Goal: Task Accomplishment & Management: Manage account settings

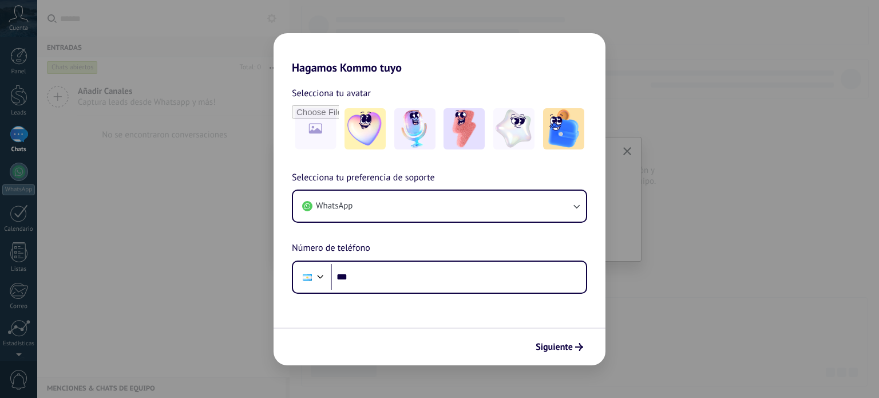
click at [172, 205] on div "Hagamos Kommo tuyo Selecciona tu avatar Selecciona tu preferencia de soporte Wh…" at bounding box center [439, 199] width 879 height 398
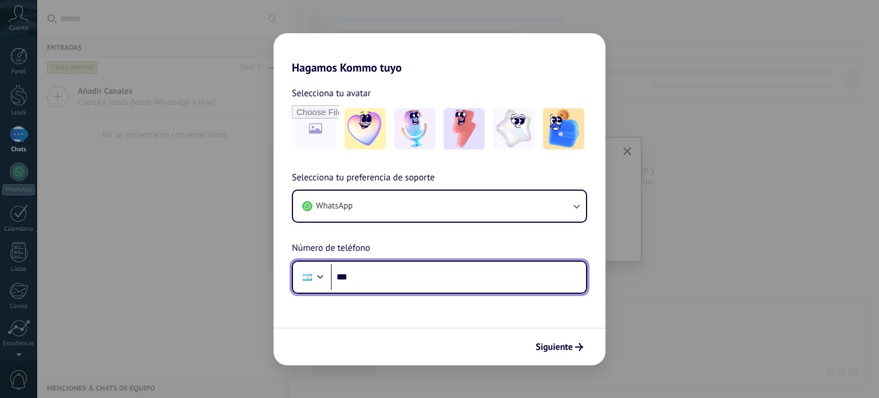
click at [379, 288] on input "***" at bounding box center [458, 277] width 255 height 26
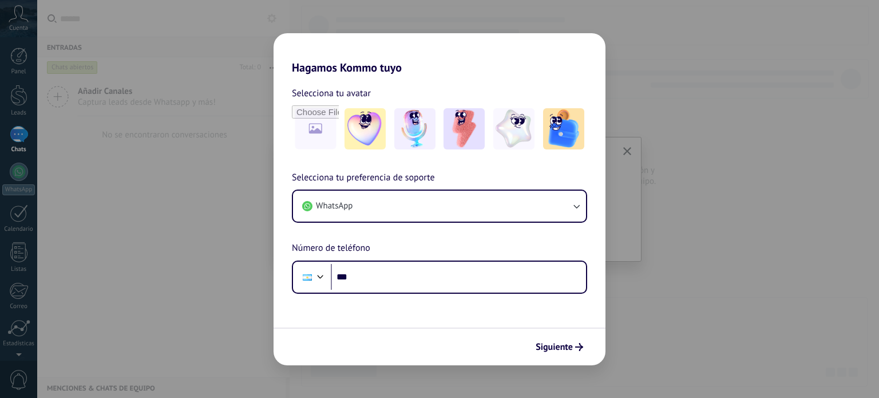
click at [224, 324] on div "Hagamos Kommo tuyo Selecciona tu avatar Selecciona tu preferencia de soporte Wh…" at bounding box center [439, 199] width 879 height 398
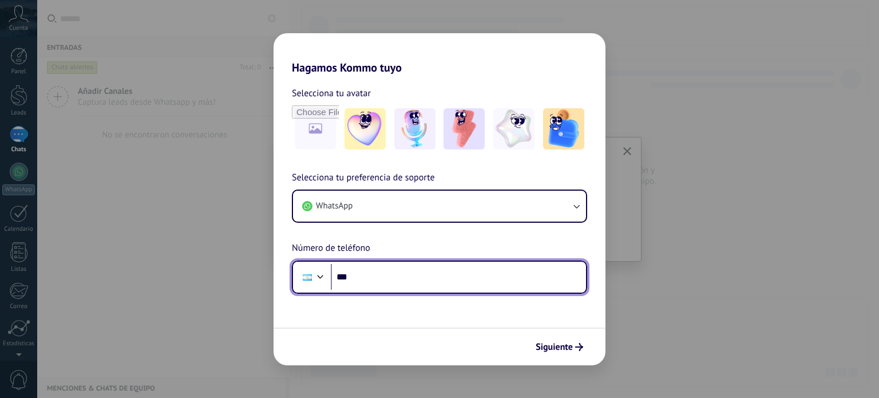
click at [446, 278] on input "***" at bounding box center [458, 277] width 255 height 26
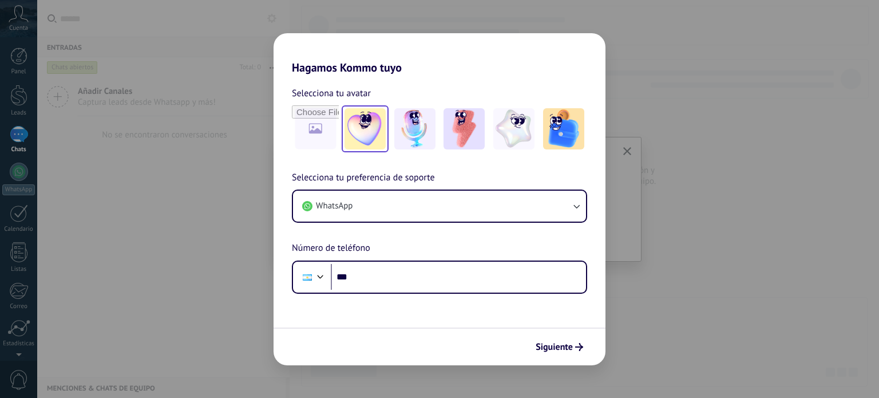
click at [368, 125] on img at bounding box center [364, 128] width 41 height 41
click at [556, 347] on span "Siguiente" at bounding box center [554, 347] width 37 height 8
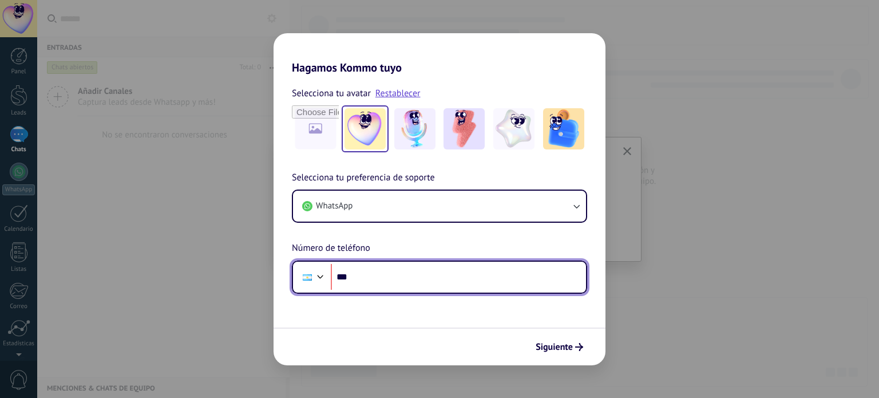
click at [397, 272] on input "***" at bounding box center [458, 277] width 255 height 26
type input "**********"
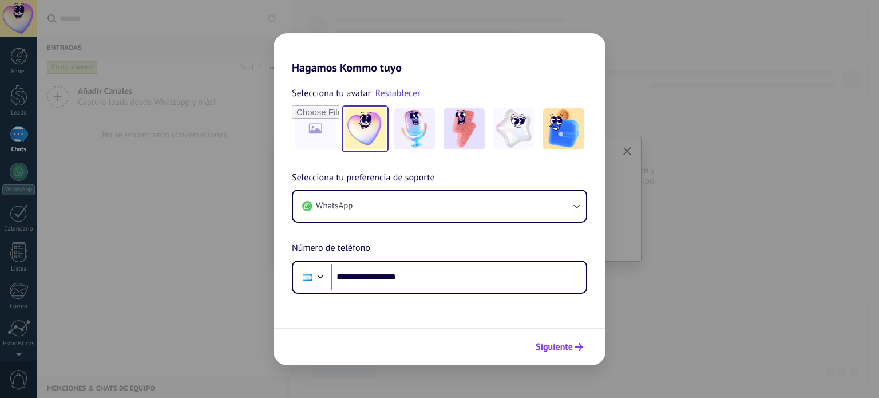
click at [546, 346] on span "Siguiente" at bounding box center [554, 347] width 37 height 8
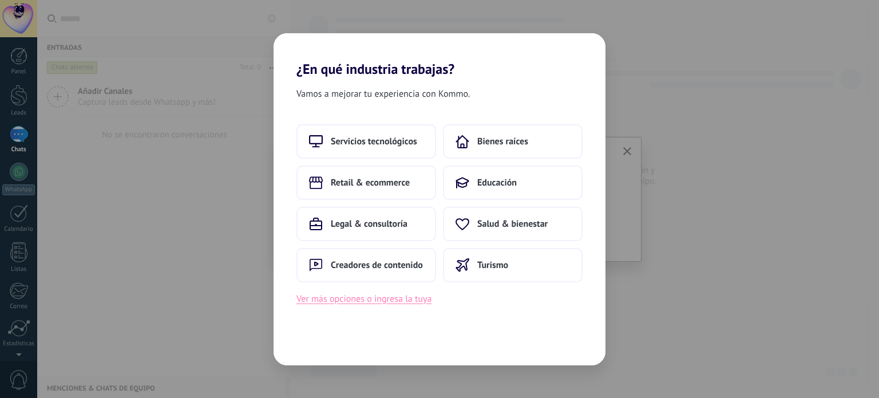
click at [371, 299] on button "Ver más opciones o ingresa la tuya" at bounding box center [363, 298] width 135 height 15
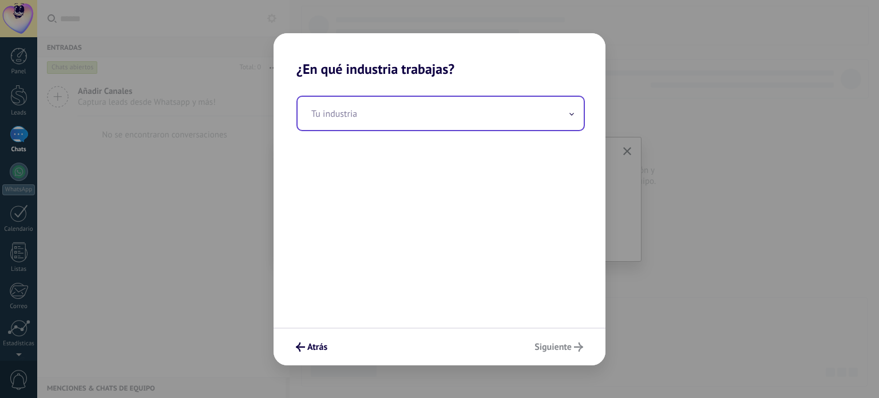
click at [454, 121] on input "text" at bounding box center [441, 113] width 286 height 33
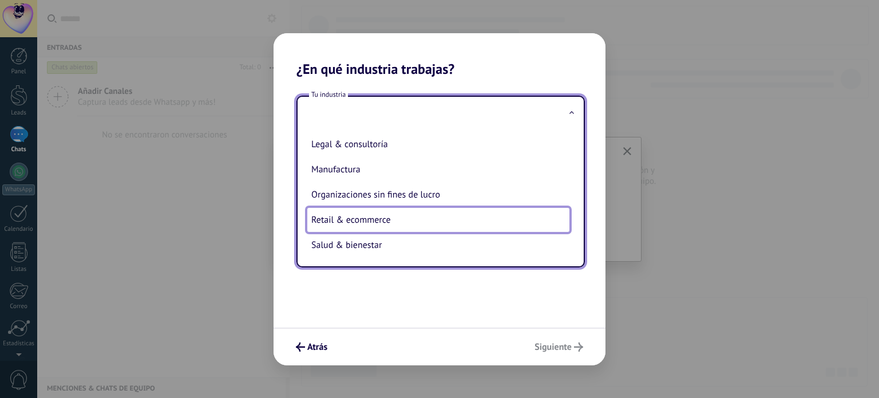
scroll to position [177, 0]
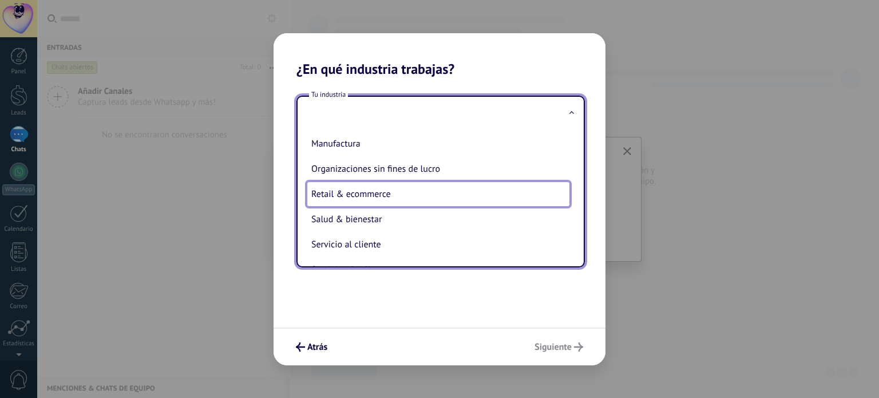
type input "**********"
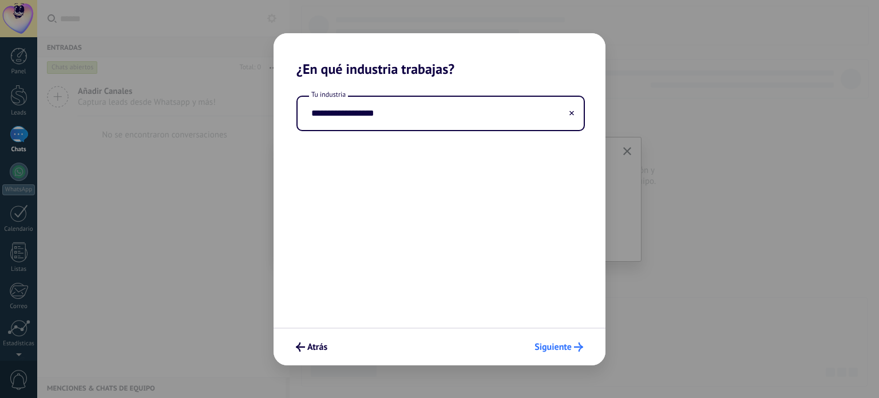
click at [572, 347] on span "Siguiente" at bounding box center [558, 346] width 49 height 9
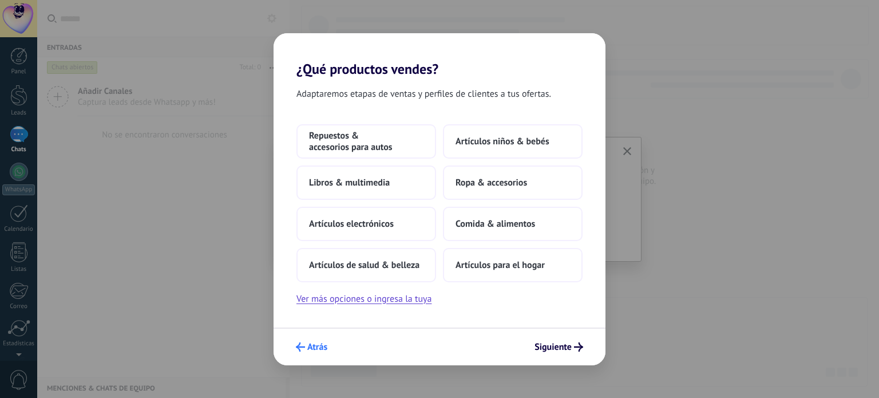
click at [316, 344] on span "Atrás" at bounding box center [317, 347] width 20 height 8
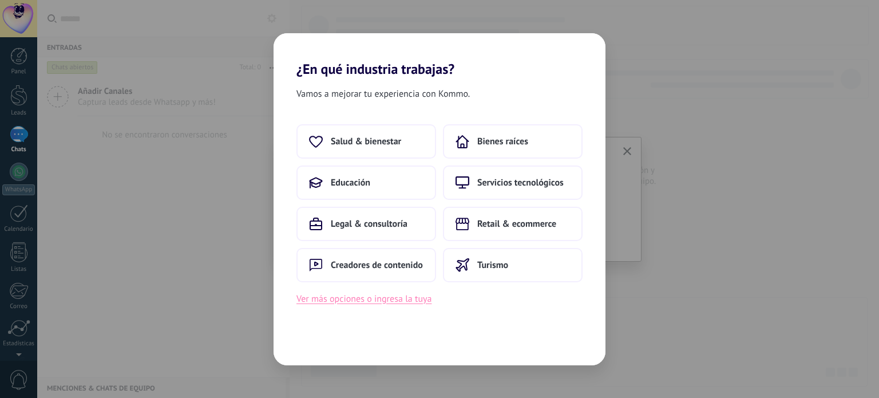
click at [356, 294] on button "Ver más opciones o ingresa la tuya" at bounding box center [363, 298] width 135 height 15
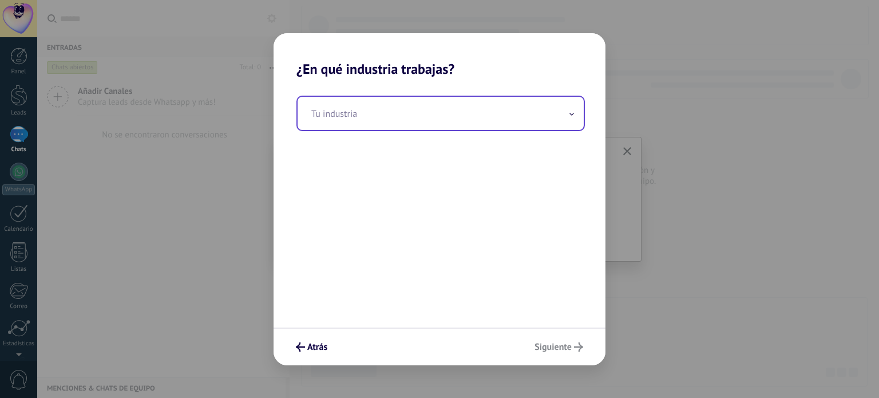
click at [504, 117] on input "text" at bounding box center [441, 113] width 286 height 33
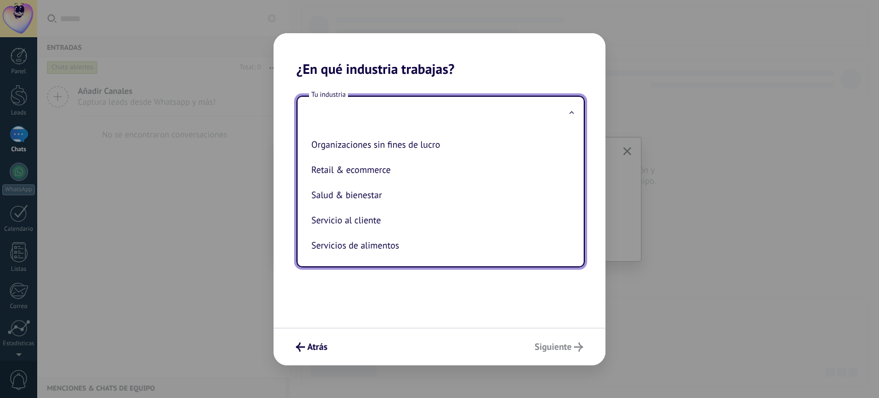
scroll to position [200, 0]
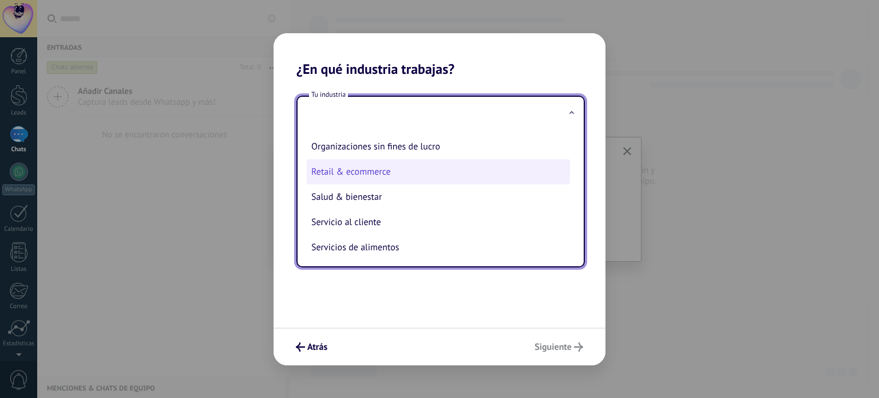
click at [383, 173] on li "Retail & ecommerce" at bounding box center [438, 171] width 263 height 25
type input "**********"
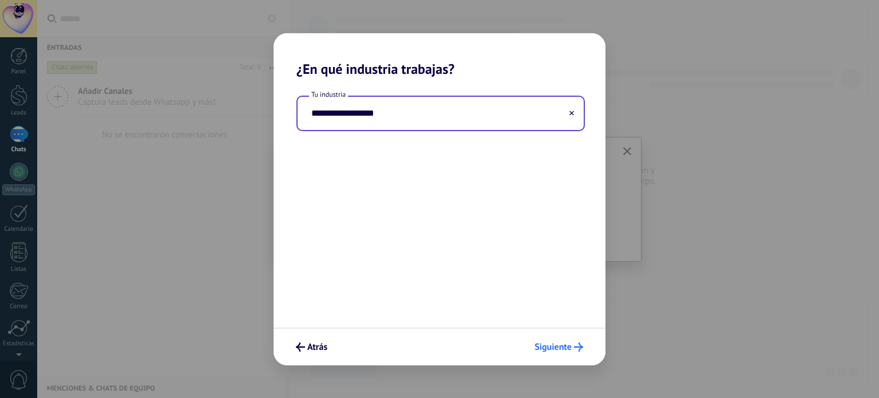
click at [555, 343] on span "Siguiente" at bounding box center [552, 347] width 37 height 8
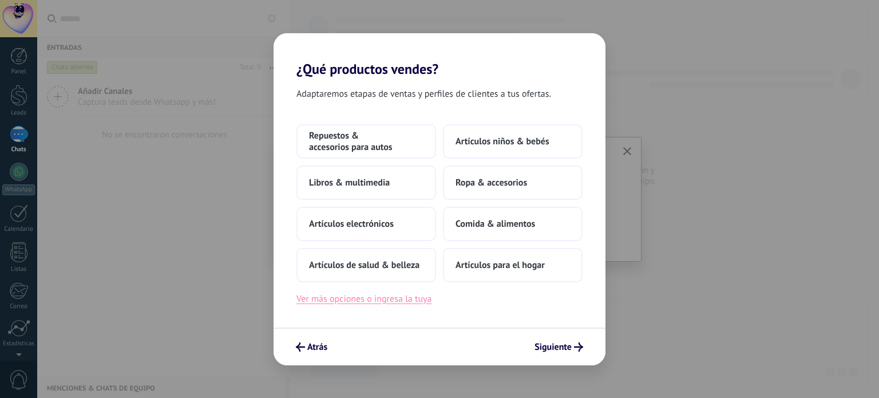
click at [390, 299] on button "Ver más opciones o ingresa la tuya" at bounding box center [363, 298] width 135 height 15
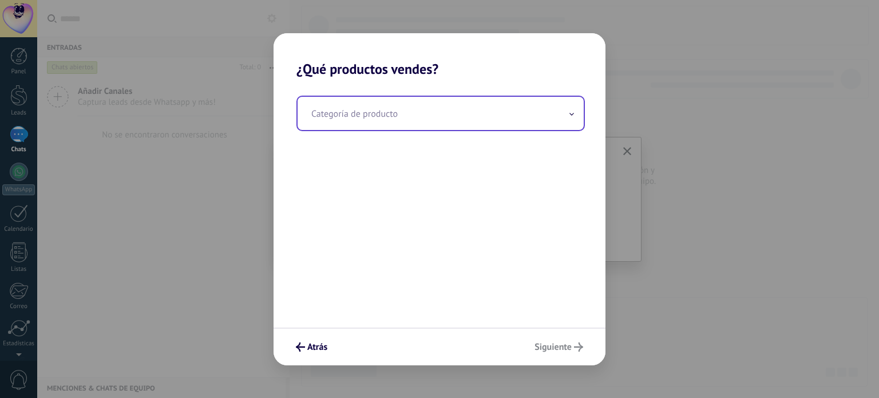
click at [431, 111] on input "text" at bounding box center [441, 113] width 286 height 33
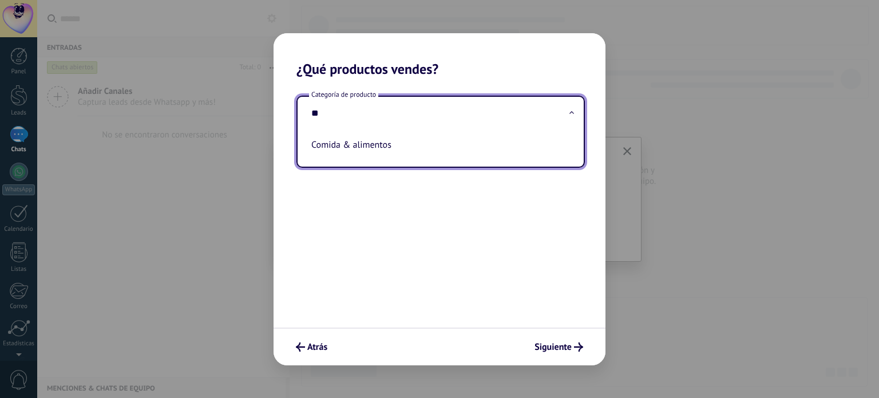
type input "*"
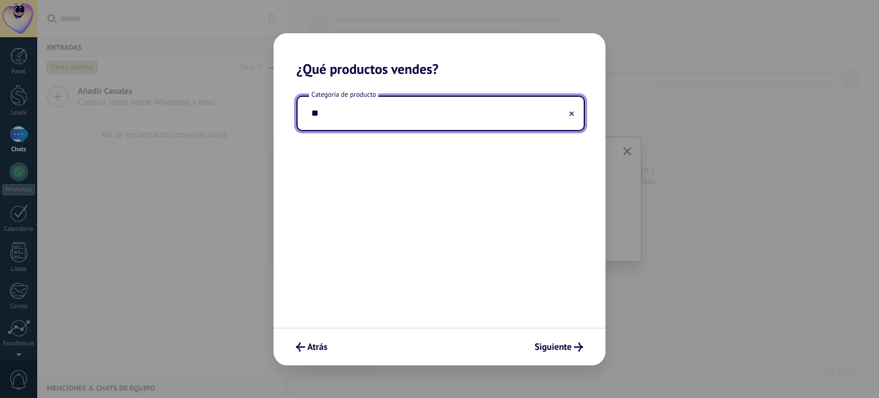
type input "*"
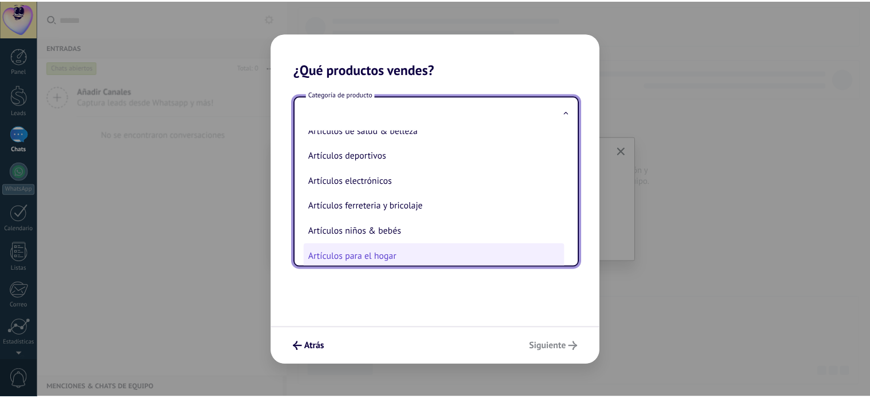
scroll to position [11, 0]
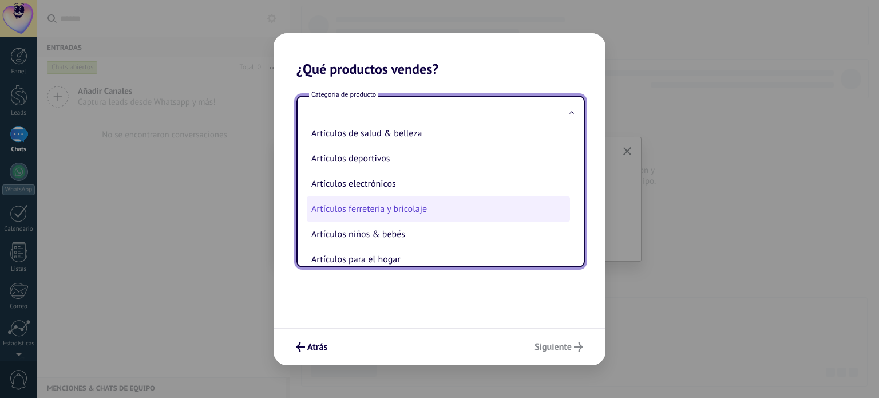
click at [426, 204] on li "Artículos ferreteria y bricolaje" at bounding box center [438, 208] width 263 height 25
type input "**********"
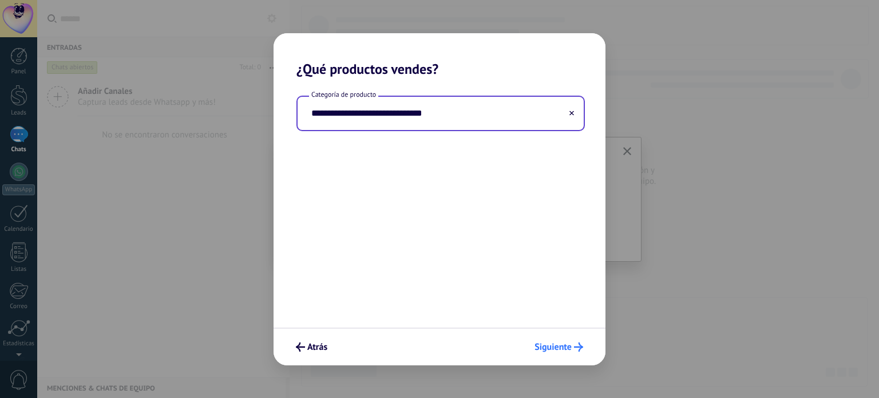
click at [564, 349] on span "Siguiente" at bounding box center [552, 347] width 37 height 8
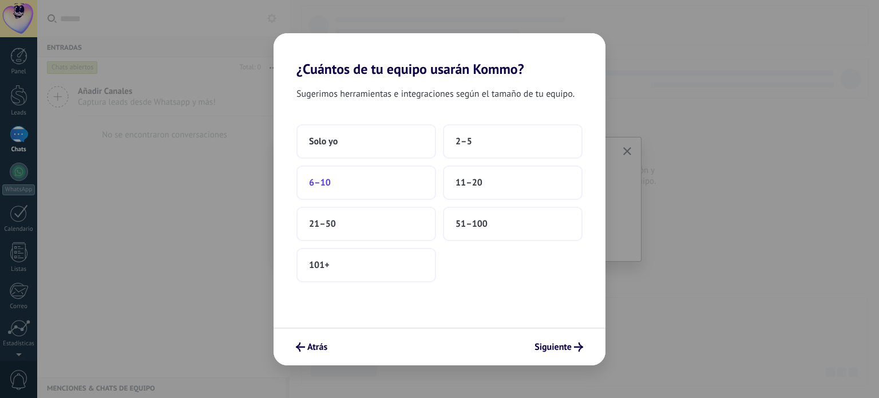
click at [370, 185] on button "6–10" at bounding box center [366, 182] width 140 height 34
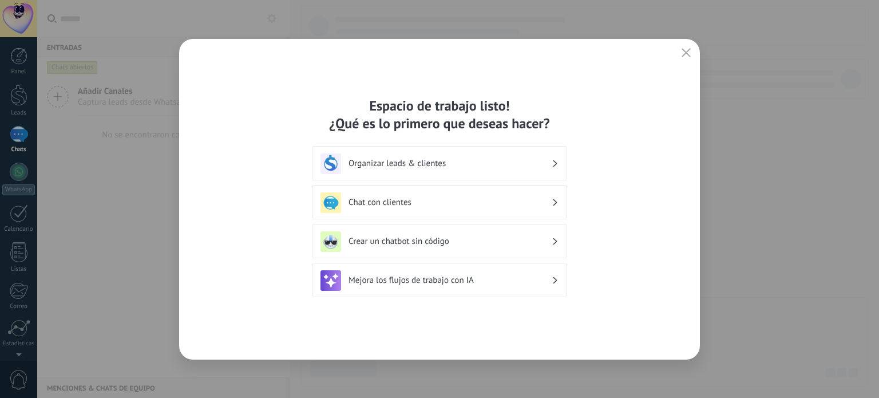
click at [382, 105] on div "Espacio de trabajo listo! ¿Qué es lo primero que deseas hacer?" at bounding box center [439, 114] width 255 height 35
drag, startPoint x: 382, startPoint y: 105, endPoint x: 497, endPoint y: 104, distance: 115.6
click at [497, 104] on div "Espacio de trabajo listo! ¿Qué es lo primero que deseas hacer?" at bounding box center [439, 114] width 255 height 35
click at [386, 128] on div "Espacio de trabajo listo! ¿Qué es lo primero que deseas hacer?" at bounding box center [439, 114] width 255 height 35
click at [354, 125] on div "Espacio de trabajo listo! ¿Qué es lo primero que deseas hacer?" at bounding box center [439, 114] width 255 height 35
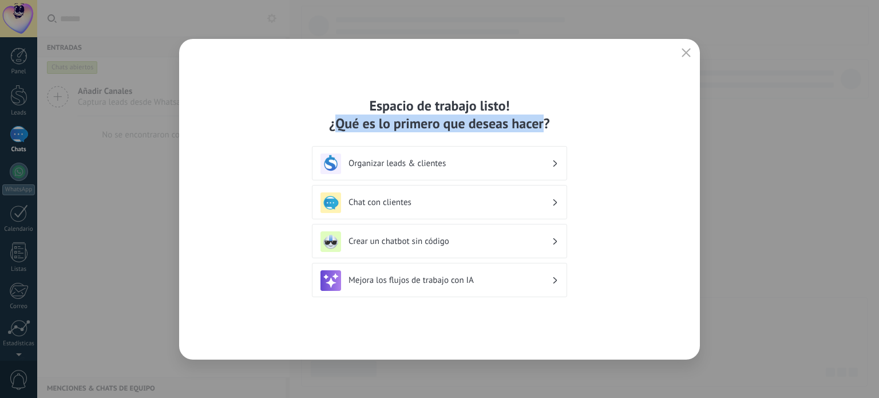
drag, startPoint x: 354, startPoint y: 125, endPoint x: 532, endPoint y: 126, distance: 177.9
click at [532, 126] on div "Espacio de trabajo listo! ¿Qué es lo primero que deseas hacer?" at bounding box center [439, 114] width 255 height 35
drag, startPoint x: 532, startPoint y: 126, endPoint x: 353, endPoint y: 132, distance: 178.6
click at [353, 132] on div "Espacio de trabajo listo! ¿Qué es lo primero que deseas hacer? Organizar leads …" at bounding box center [439, 199] width 255 height 205
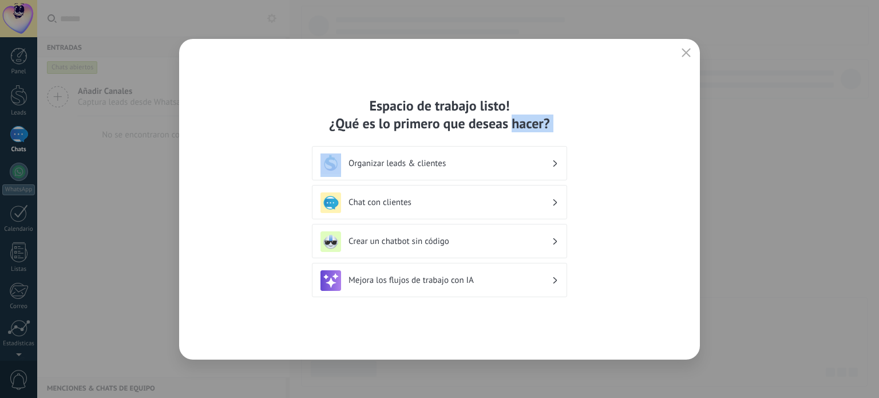
click at [353, 132] on div "Espacio de trabajo listo! ¿Qué es lo primero que deseas hacer? Organizar leads …" at bounding box center [439, 199] width 255 height 205
click at [344, 125] on div "Espacio de trabajo listo! ¿Qué es lo primero que deseas hacer?" at bounding box center [439, 114] width 255 height 35
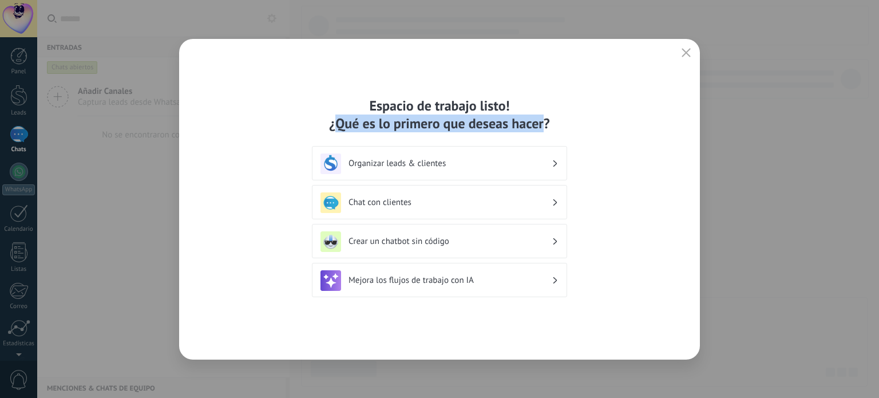
drag, startPoint x: 344, startPoint y: 125, endPoint x: 522, endPoint y: 128, distance: 178.0
click at [522, 128] on div "Espacio de trabajo listo! ¿Qué es lo primero que deseas hacer?" at bounding box center [439, 114] width 255 height 35
drag, startPoint x: 522, startPoint y: 128, endPoint x: 344, endPoint y: 126, distance: 178.0
click at [344, 126] on div "Espacio de trabajo listo! ¿Qué es lo primero que deseas hacer?" at bounding box center [439, 114] width 255 height 35
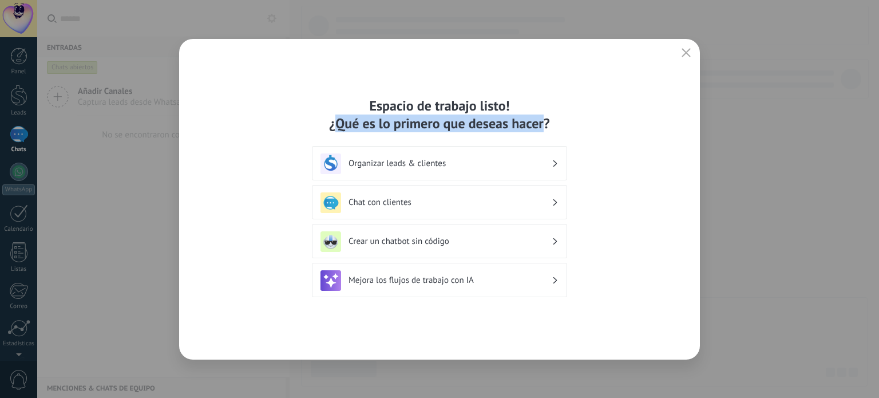
click at [344, 126] on div "Espacio de trabajo listo! ¿Qué es lo primero que deseas hacer?" at bounding box center [439, 114] width 255 height 35
drag, startPoint x: 344, startPoint y: 126, endPoint x: 544, endPoint y: 126, distance: 199.7
click at [544, 126] on div "Espacio de trabajo listo! ¿Qué es lo primero que deseas hacer?" at bounding box center [439, 114] width 255 height 35
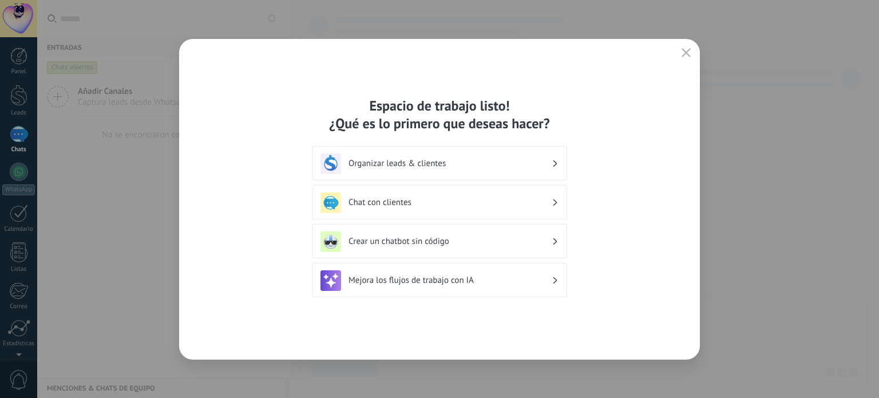
click at [414, 163] on h3 "Organizar leads & clientes" at bounding box center [449, 163] width 203 height 11
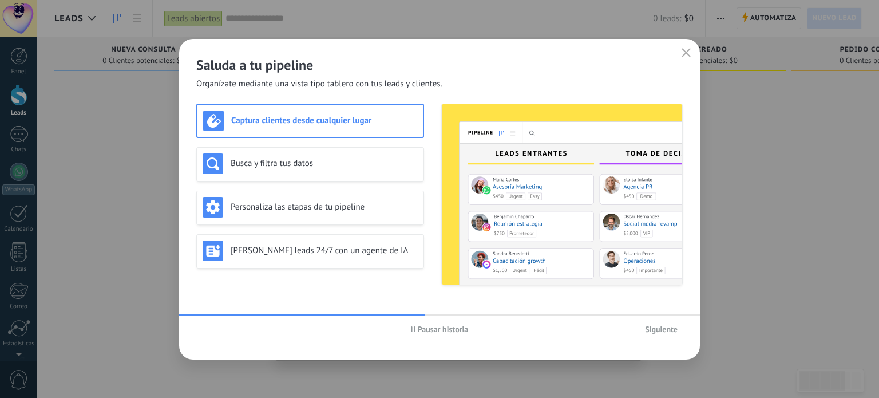
click at [659, 327] on span "Siguiente" at bounding box center [661, 329] width 33 height 8
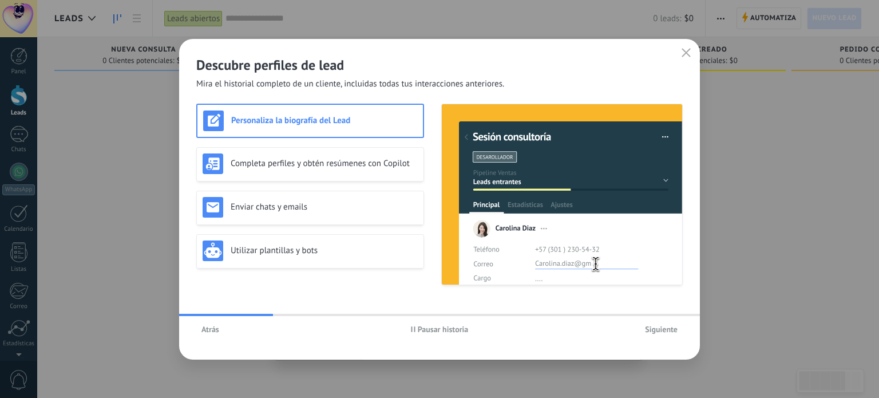
click at [659, 327] on span "Siguiente" at bounding box center [661, 329] width 33 height 8
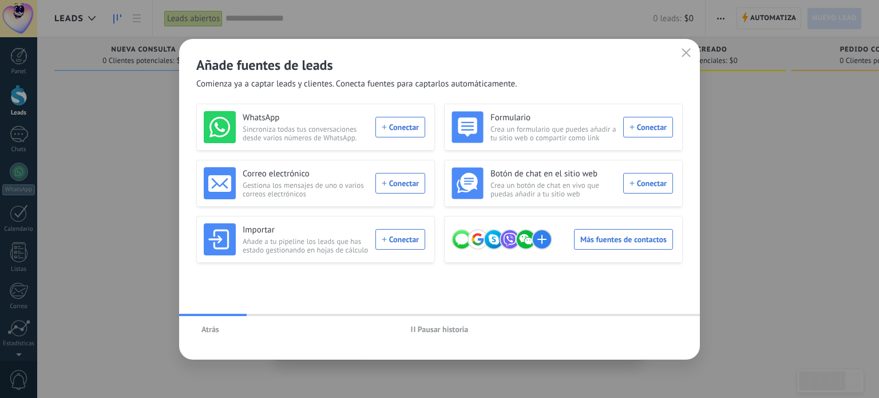
click at [222, 73] on h2 "Añade fuentes de leads" at bounding box center [439, 65] width 486 height 18
click at [211, 85] on span "Comienza ya a captar leads y clientes. Conecta fuentes para captarlos automátic…" at bounding box center [356, 83] width 320 height 11
drag, startPoint x: 211, startPoint y: 85, endPoint x: 327, endPoint y: 80, distance: 116.8
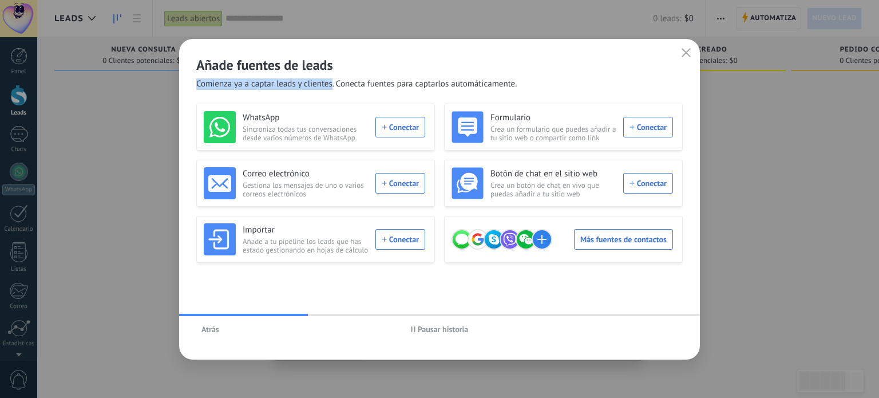
click at [327, 80] on span "Comienza ya a captar leads y clientes. Conecta fuentes para captarlos automátic…" at bounding box center [356, 83] width 320 height 11
drag, startPoint x: 327, startPoint y: 80, endPoint x: 195, endPoint y: 82, distance: 132.8
click at [195, 82] on div "Añade fuentes de leads Comienza ya a captar leads y clientes. Conecta fuentes p…" at bounding box center [439, 64] width 521 height 51
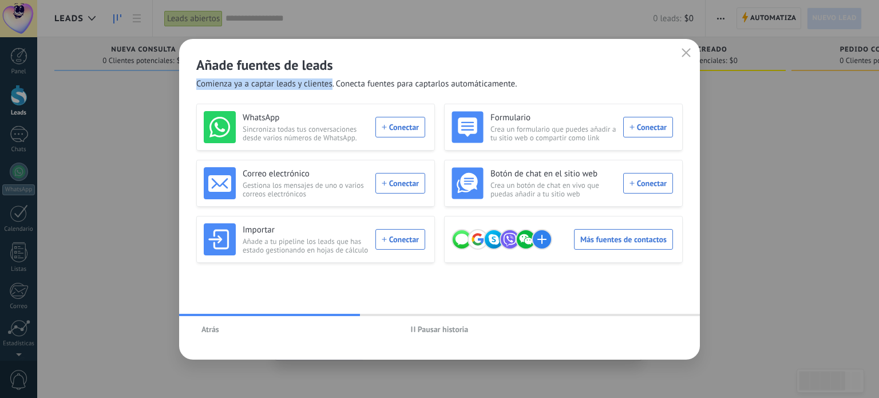
drag, startPoint x: 195, startPoint y: 82, endPoint x: 314, endPoint y: 80, distance: 119.0
click at [314, 80] on div "Añade fuentes de leads Comienza ya a captar leads y clientes. Conecta fuentes p…" at bounding box center [439, 64] width 521 height 51
click at [314, 80] on span "Comienza ya a captar leads y clientes. Conecta fuentes para captarlos automátic…" at bounding box center [356, 83] width 320 height 11
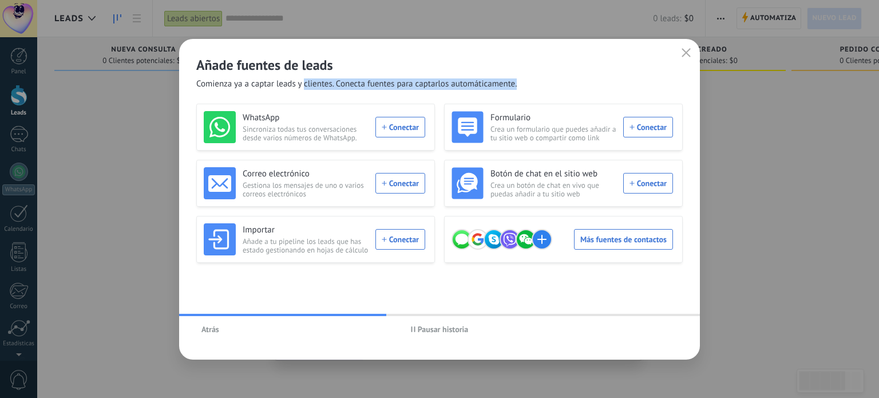
drag, startPoint x: 314, startPoint y: 80, endPoint x: 199, endPoint y: 88, distance: 114.7
click at [199, 88] on span "Comienza ya a captar leads y clientes. Conecta fuentes para captarlos automátic…" at bounding box center [356, 83] width 320 height 11
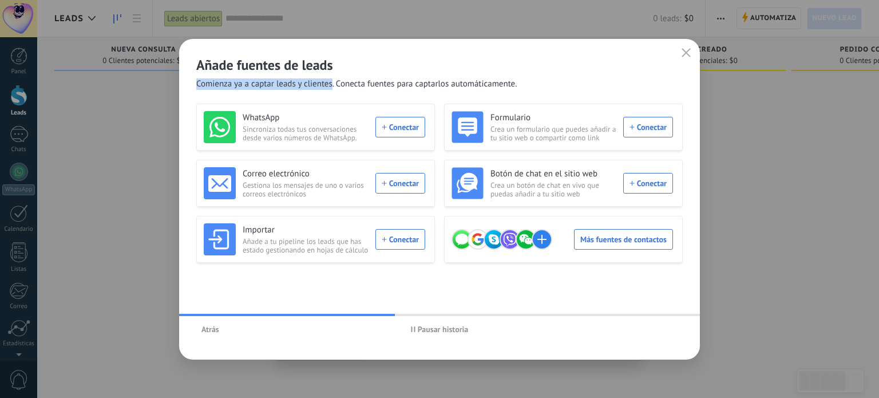
click at [199, 88] on span "Comienza ya a captar leads y clientes. Conecta fuentes para captarlos automátic…" at bounding box center [356, 83] width 320 height 11
drag, startPoint x: 199, startPoint y: 88, endPoint x: 310, endPoint y: 84, distance: 111.1
click at [310, 84] on span "Comienza ya a captar leads y clientes. Conecta fuentes para captarlos automátic…" at bounding box center [356, 83] width 320 height 11
drag, startPoint x: 310, startPoint y: 84, endPoint x: 211, endPoint y: 83, distance: 99.0
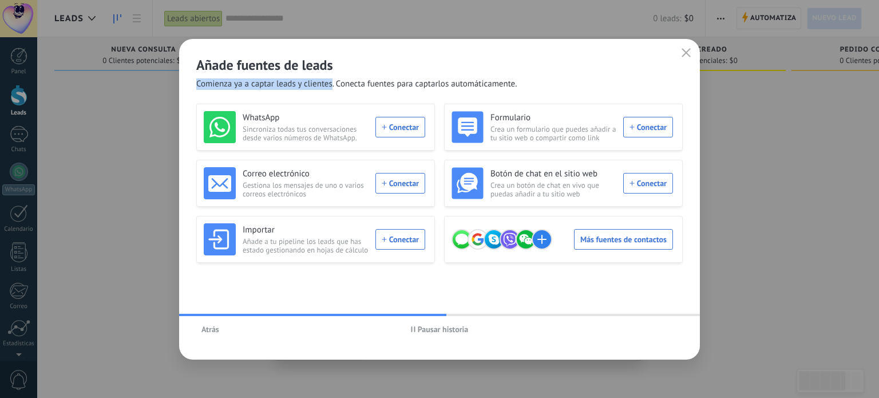
click at [211, 83] on span "Comienza ya a captar leads y clientes. Conecta fuentes para captarlos automátic…" at bounding box center [356, 83] width 320 height 11
drag, startPoint x: 211, startPoint y: 83, endPoint x: 326, endPoint y: 83, distance: 114.4
click at [326, 83] on span "Comienza ya a captar leads y clientes. Conecta fuentes para captarlos automátic…" at bounding box center [356, 83] width 320 height 11
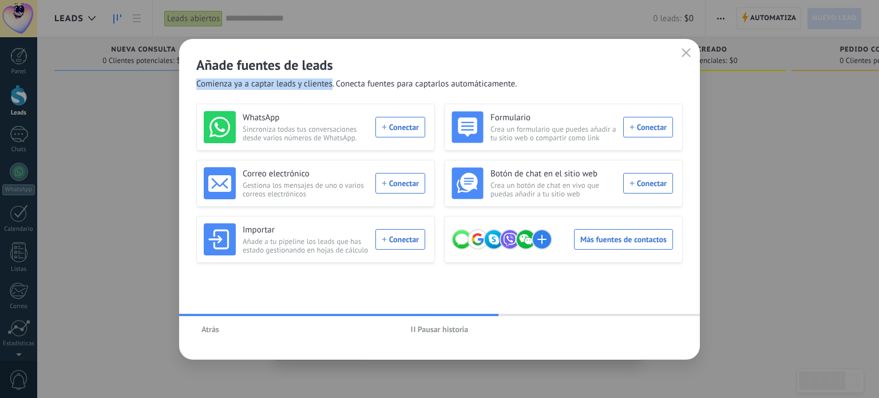
drag, startPoint x: 326, startPoint y: 83, endPoint x: 211, endPoint y: 84, distance: 114.4
click at [211, 84] on span "Comienza ya a captar leads y clientes. Conecta fuentes para captarlos automátic…" at bounding box center [356, 83] width 320 height 11
drag, startPoint x: 211, startPoint y: 84, endPoint x: 318, endPoint y: 87, distance: 106.5
click at [318, 87] on span "Comienza ya a captar leads y clientes. Conecta fuentes para captarlos automátic…" at bounding box center [356, 83] width 320 height 11
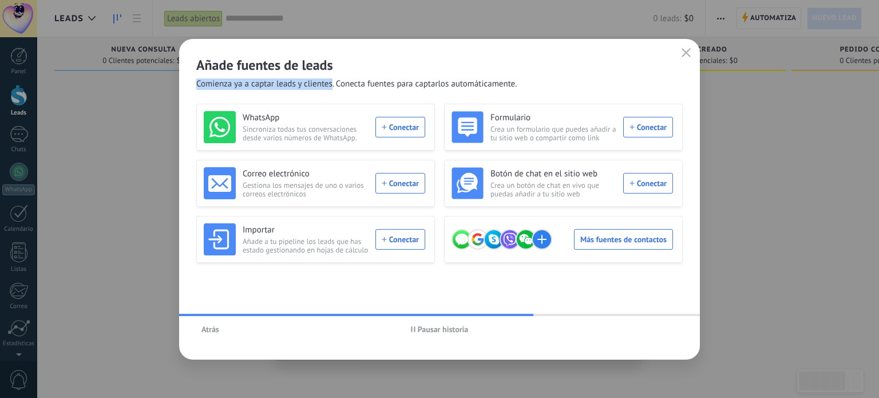
click at [318, 87] on span "Comienza ya a captar leads y clientes. Conecta fuentes para captarlos automátic…" at bounding box center [356, 83] width 320 height 11
click at [687, 53] on use "button" at bounding box center [686, 52] width 9 height 9
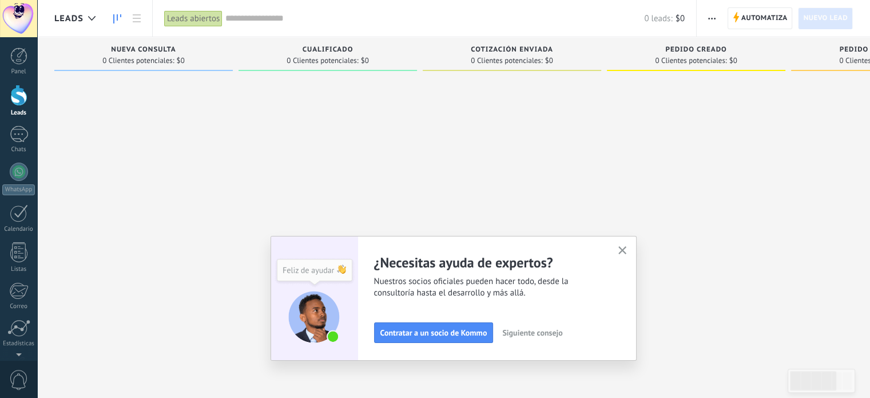
scroll to position [78, 0]
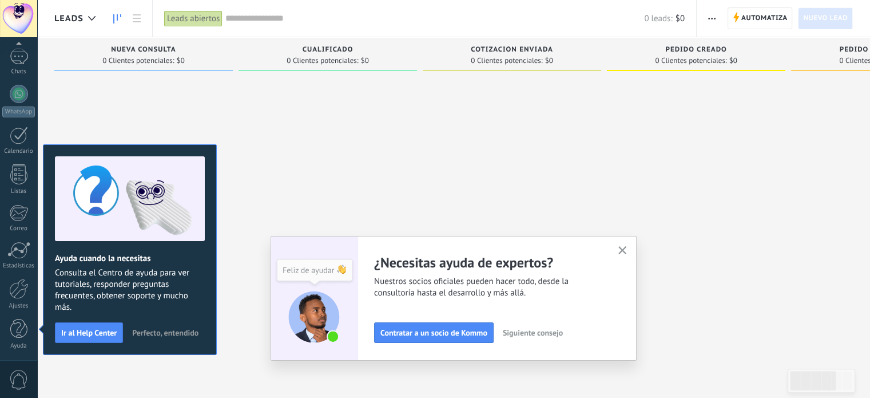
click at [627, 251] on icon "button" at bounding box center [623, 250] width 9 height 9
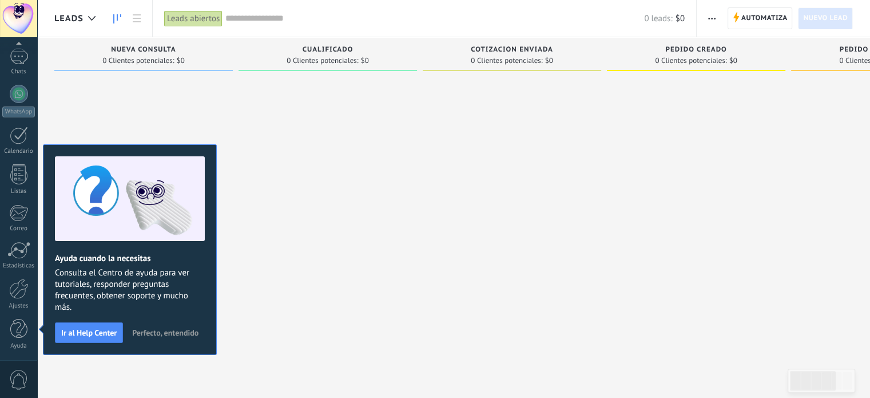
click at [161, 334] on span "Perfecto, entendido" at bounding box center [165, 332] width 66 height 8
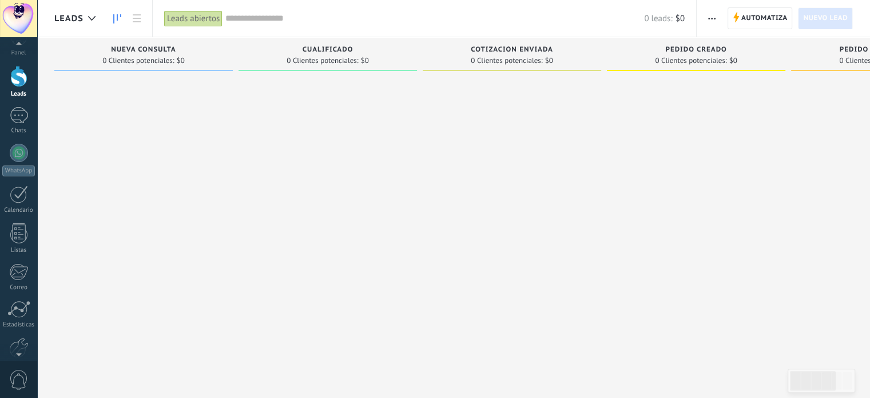
scroll to position [0, 0]
click at [162, 93] on div at bounding box center [143, 200] width 179 height 248
click at [19, 140] on div at bounding box center [19, 134] width 18 height 17
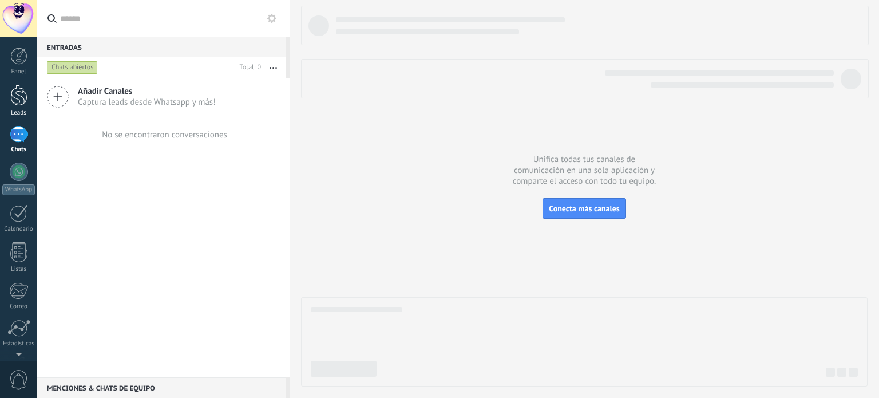
click at [16, 93] on div at bounding box center [18, 95] width 17 height 21
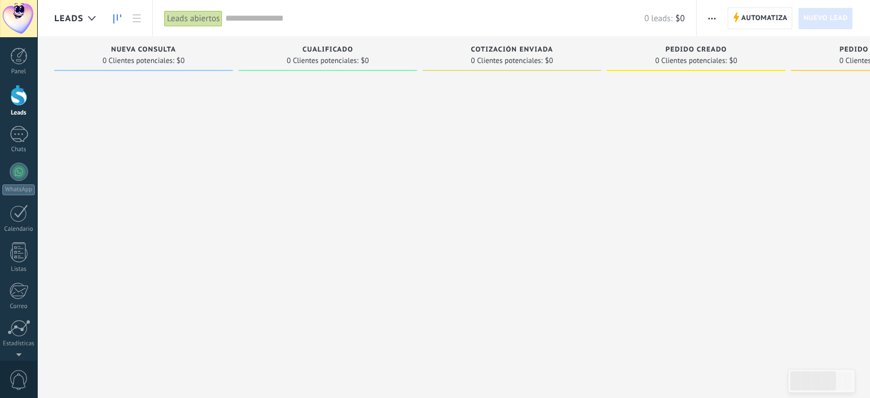
click at [15, 18] on div at bounding box center [18, 18] width 37 height 37
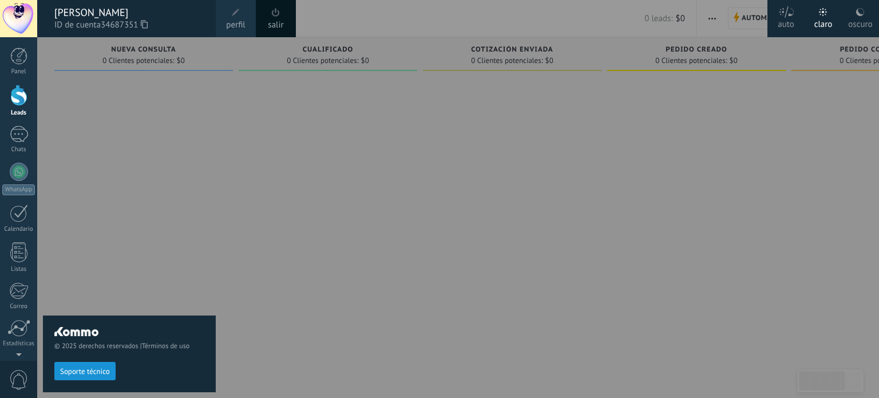
click at [778, 21] on div "auto" at bounding box center [786, 22] width 17 height 30
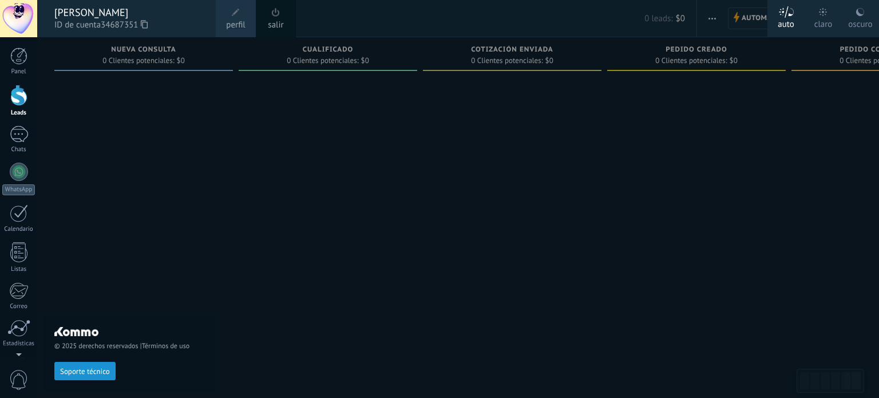
click at [825, 18] on div "claro" at bounding box center [823, 22] width 18 height 30
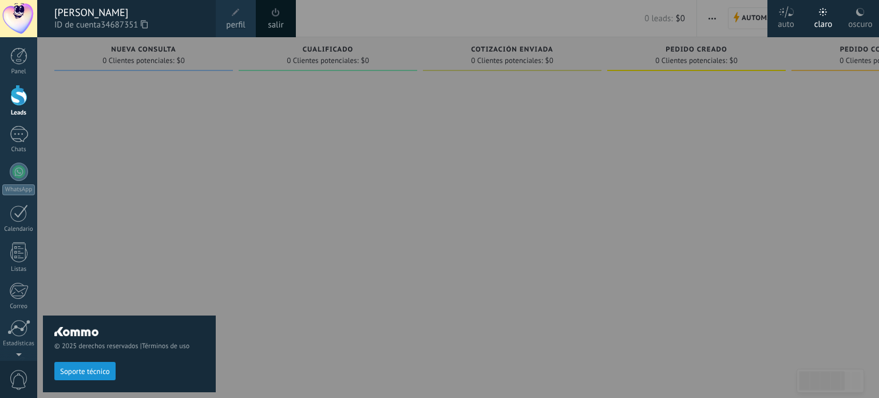
click at [245, 18] on link "perfil" at bounding box center [236, 18] width 40 height 37
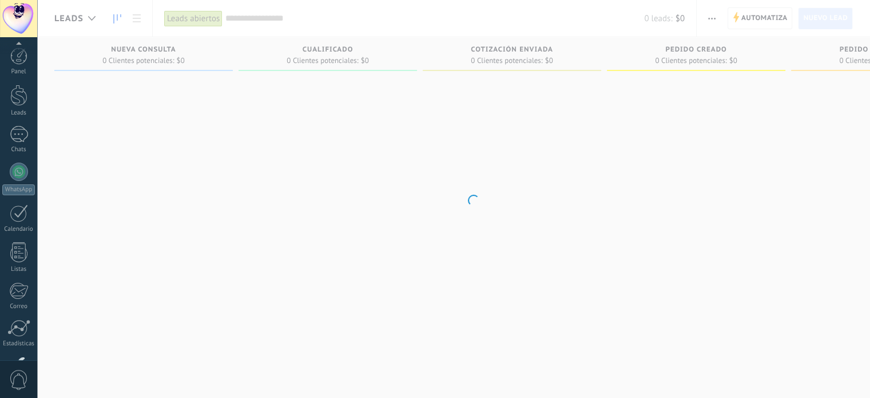
scroll to position [78, 0]
click at [15, 22] on div at bounding box center [18, 18] width 37 height 37
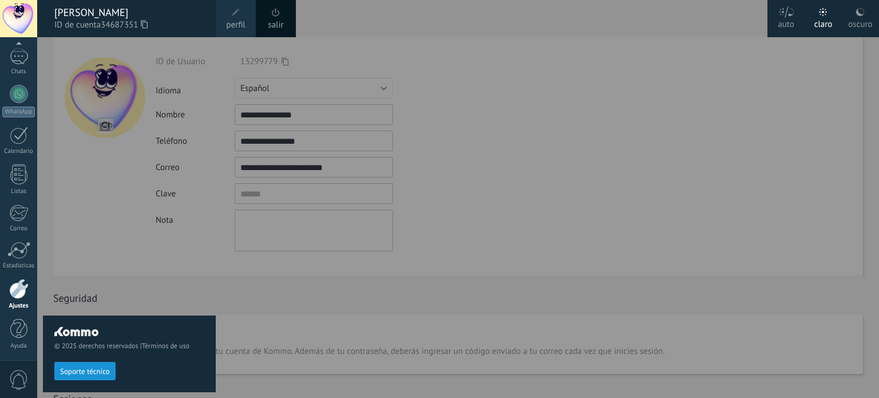
click at [273, 25] on link "salir" at bounding box center [275, 25] width 15 height 13
